Goal: Information Seeking & Learning: Learn about a topic

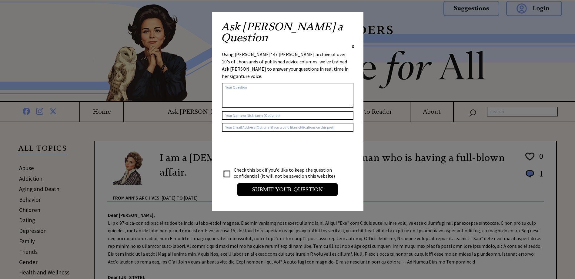
click at [353, 43] on span "X" at bounding box center [353, 46] width 3 height 6
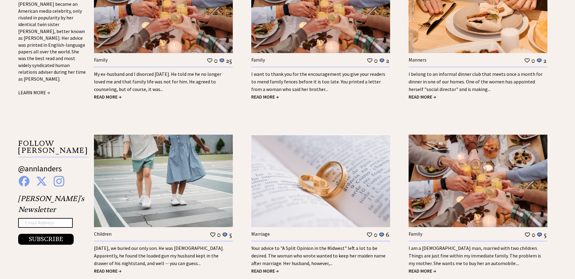
scroll to position [606, 0]
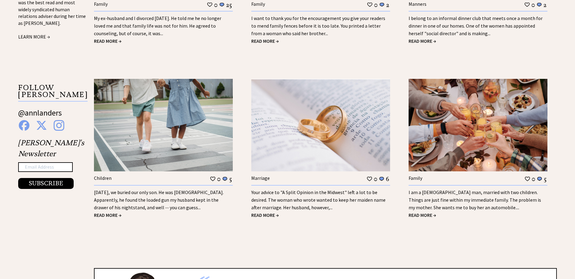
click at [195, 196] on div "[DATE], we buried our only son. He was [DEMOGRAPHIC_DATA]. Apparently, he found…" at bounding box center [163, 198] width 139 height 26
click at [106, 214] on span "READ MORE →" at bounding box center [108, 215] width 28 height 6
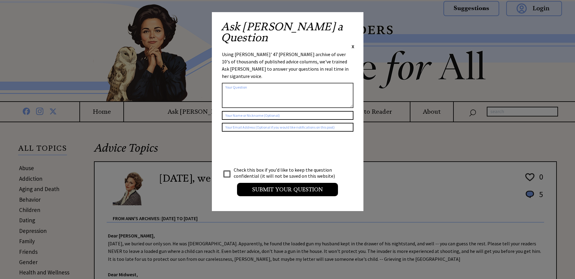
click at [352, 43] on span "X" at bounding box center [353, 46] width 3 height 6
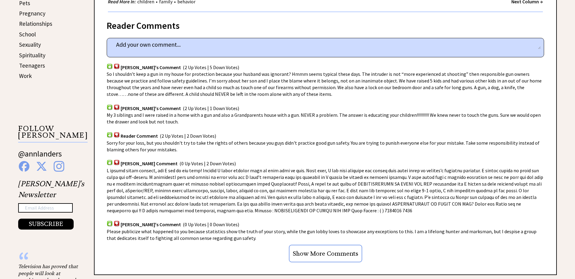
scroll to position [333, 0]
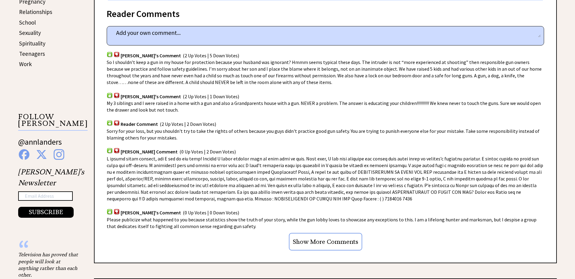
click at [327, 242] on input "Show More Comments" at bounding box center [325, 242] width 73 height 18
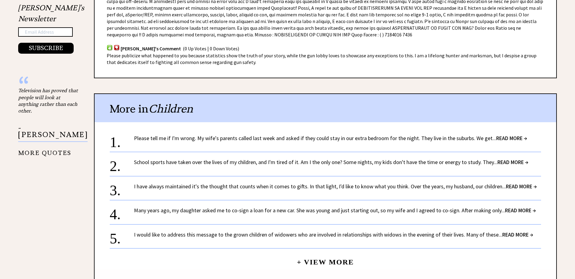
scroll to position [515, 0]
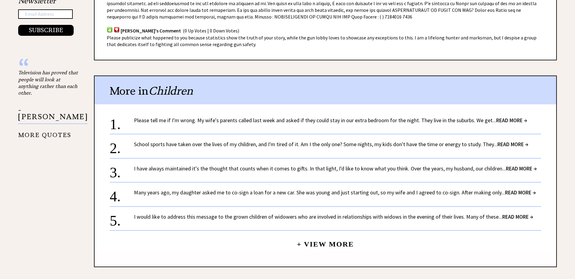
click at [316, 243] on link "+ View More" at bounding box center [325, 241] width 57 height 13
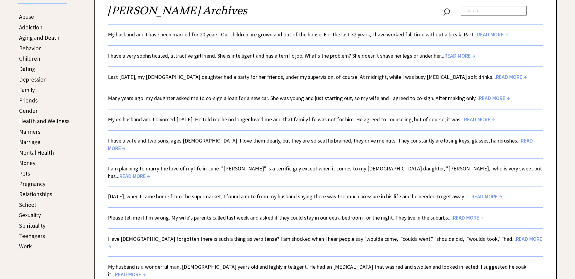
scroll to position [152, 0]
